Goal: Check status: Check status

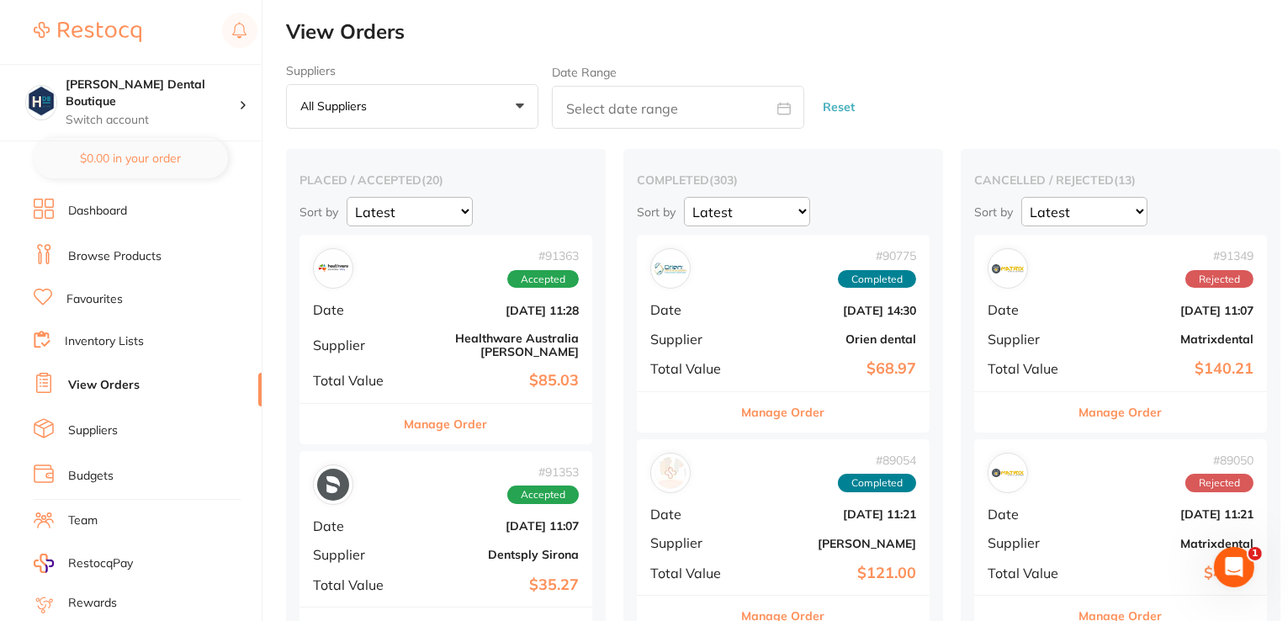
click at [460, 405] on button "Manage Order" at bounding box center [446, 424] width 83 height 40
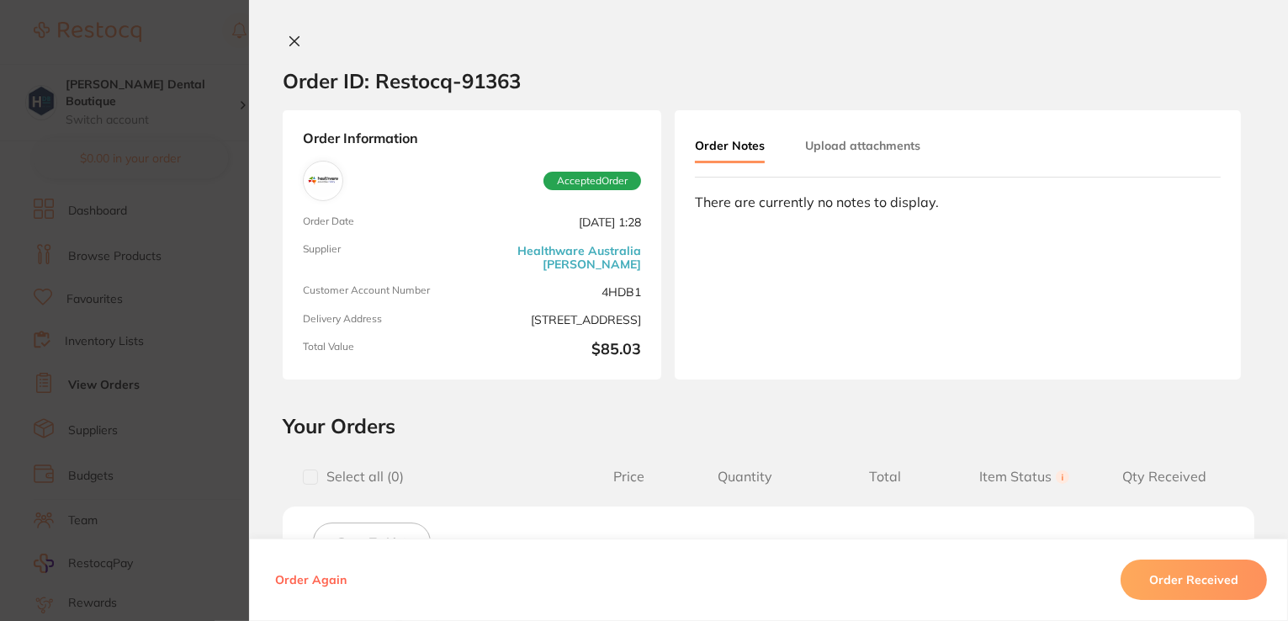
click at [295, 44] on icon at bounding box center [294, 41] width 13 height 13
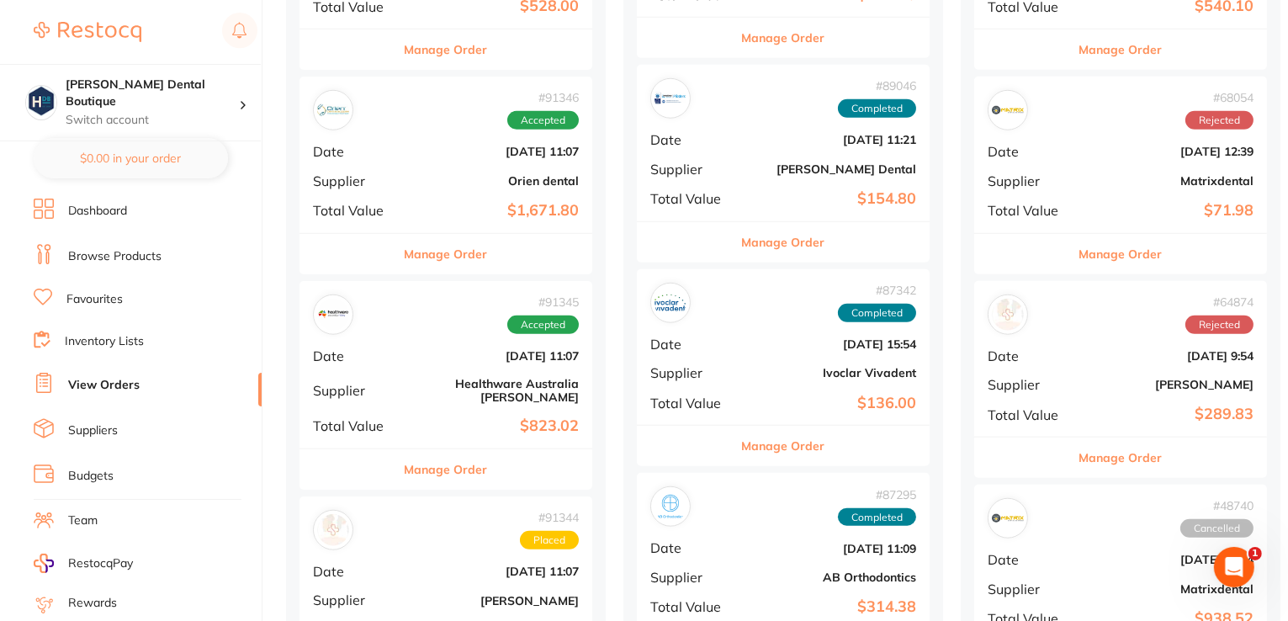
scroll to position [1767, 0]
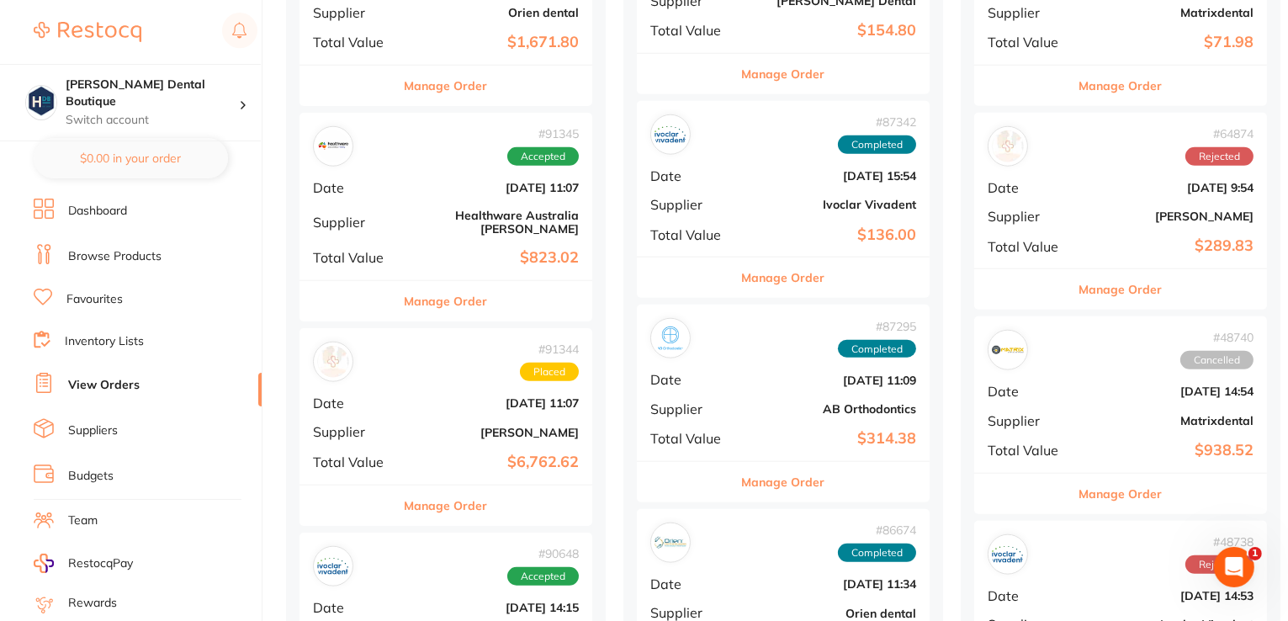
click at [425, 282] on button "Manage Order" at bounding box center [446, 301] width 83 height 40
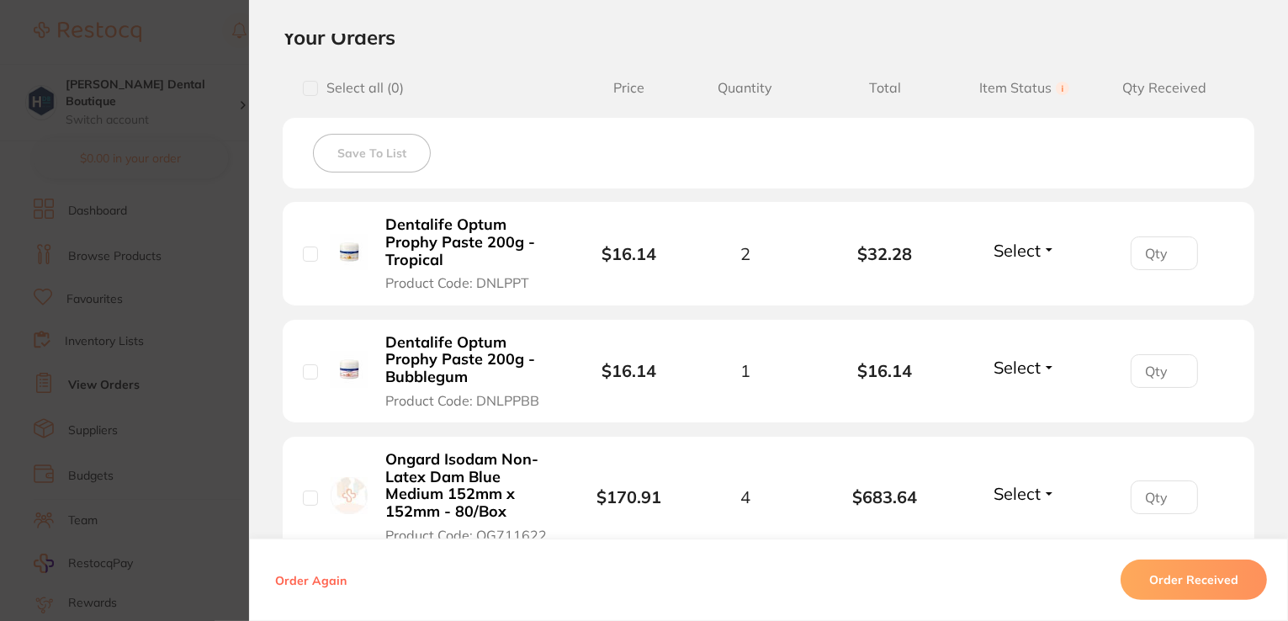
scroll to position [673, 0]
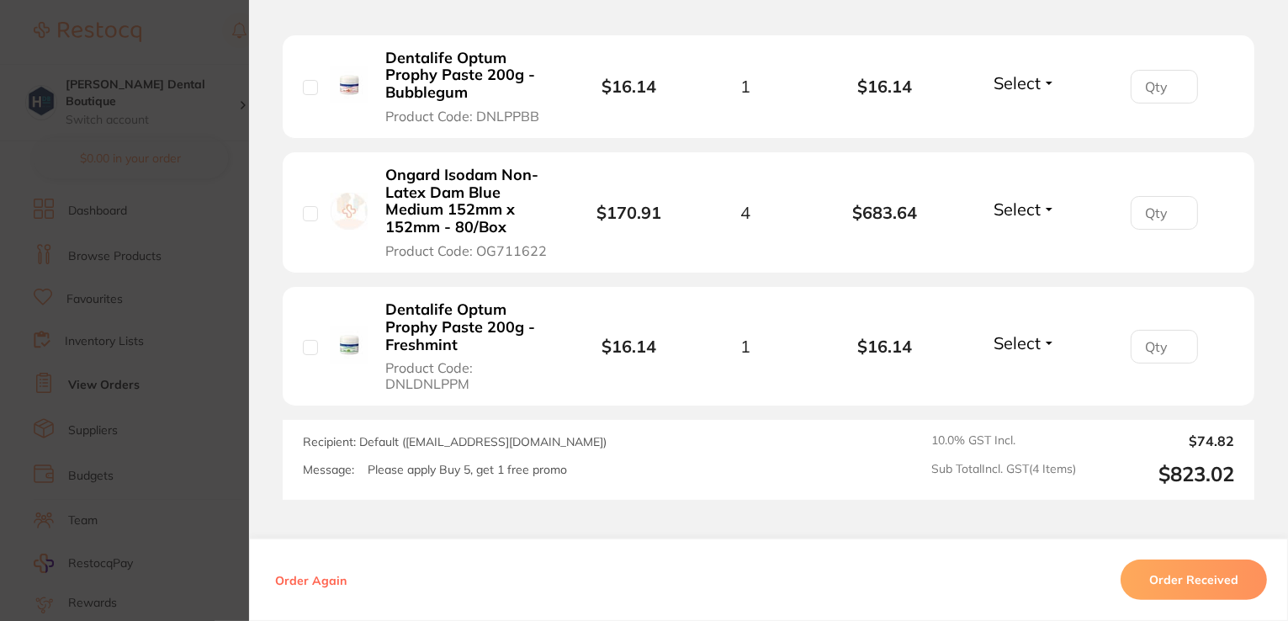
click at [184, 42] on section "Order ID: Restocq- 91345 Order Information Accepted Order Order Date [DATE] 1:0…" at bounding box center [644, 310] width 1288 height 621
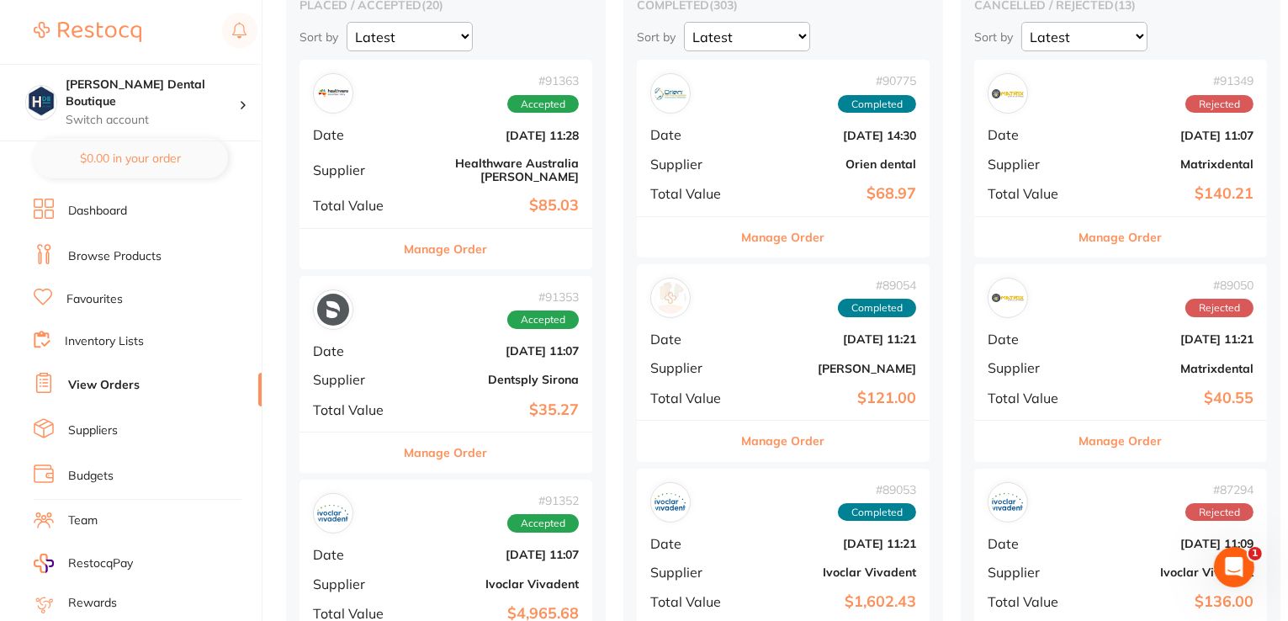
scroll to position [91, 0]
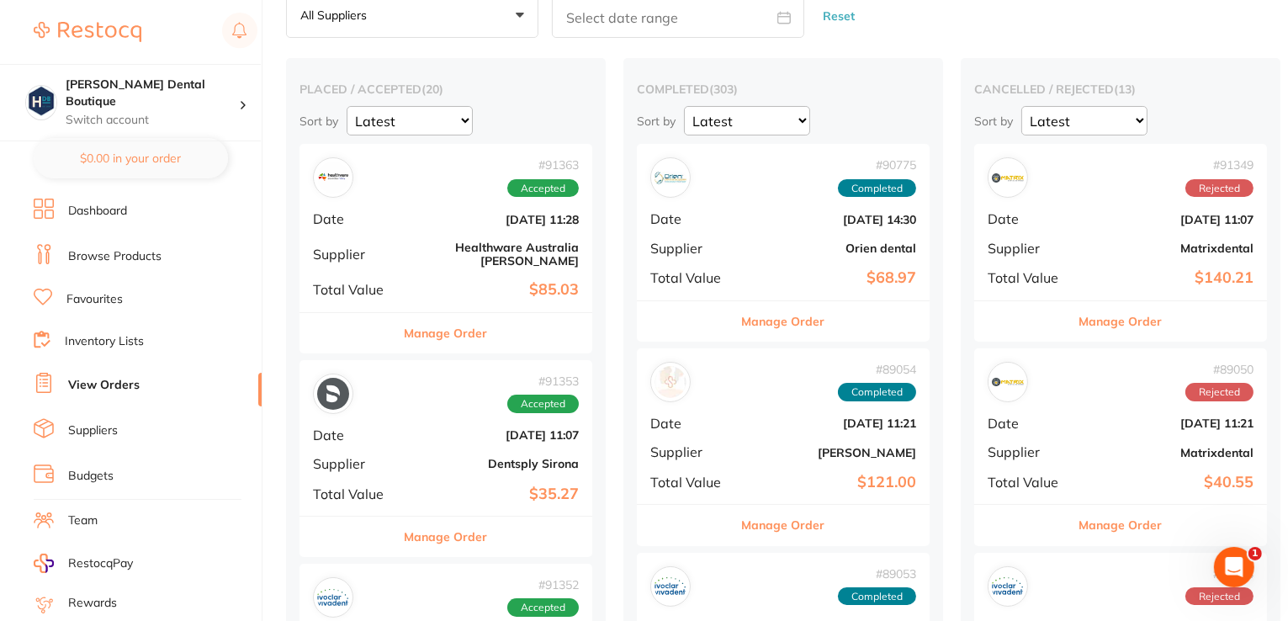
click at [431, 323] on button "Manage Order" at bounding box center [446, 333] width 83 height 40
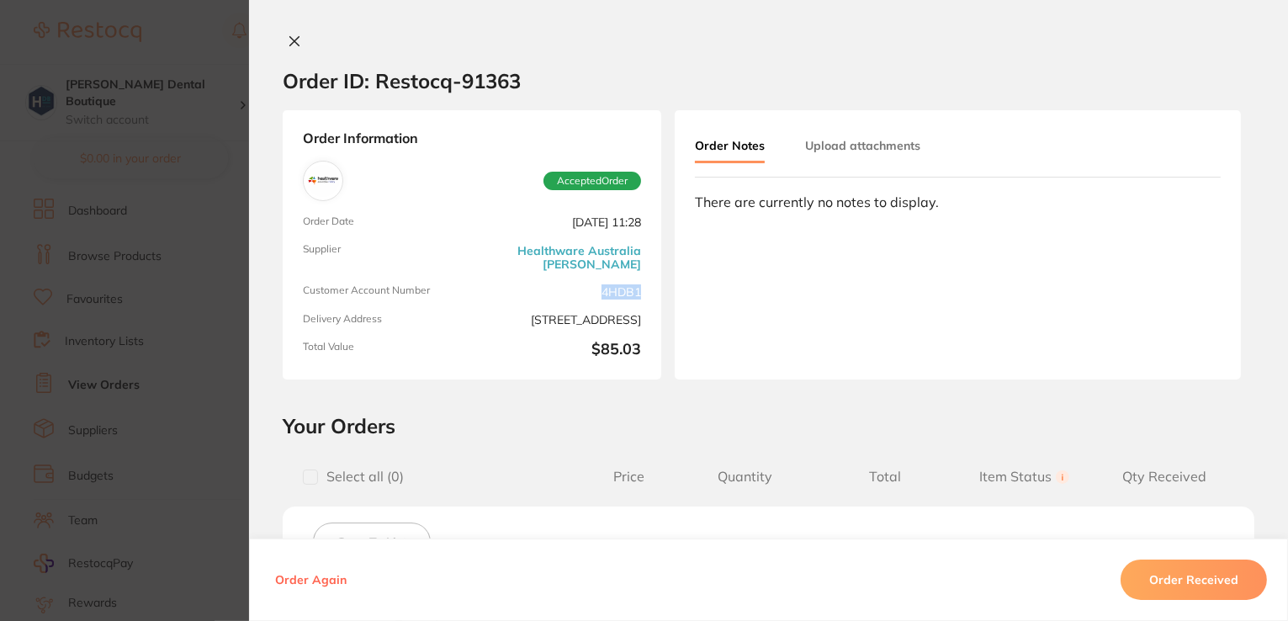
drag, startPoint x: 599, startPoint y: 279, endPoint x: 650, endPoint y: 270, distance: 52.0
click at [650, 270] on div "Order Information Accepted Order Order Date [DATE] 11:28 Supplier Healthware [G…" at bounding box center [472, 244] width 379 height 269
